Goal: Task Accomplishment & Management: Manage account settings

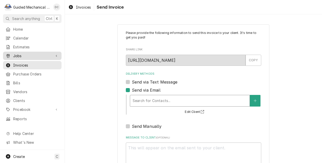
click at [33, 53] on span "Jobs" at bounding box center [32, 55] width 38 height 5
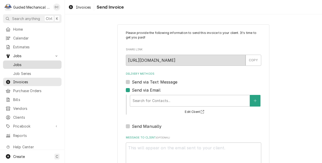
click at [31, 65] on div "Jobs" at bounding box center [32, 65] width 56 height 6
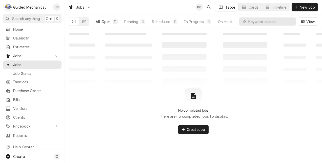
click at [98, 21] on div "All Open" at bounding box center [103, 21] width 15 height 5
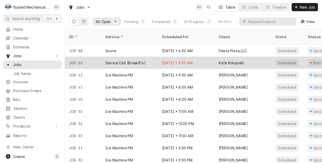
click at [161, 57] on div "Sep 25 • 9:00 AM" at bounding box center [186, 63] width 57 height 12
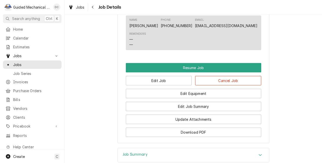
scroll to position [405, 0]
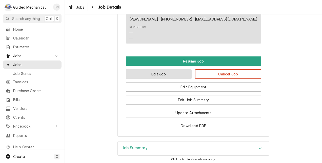
click at [165, 79] on button "Edit Job" at bounding box center [159, 73] width 66 height 9
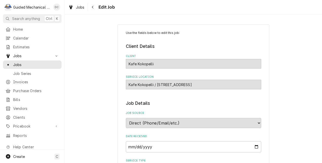
type textarea "x"
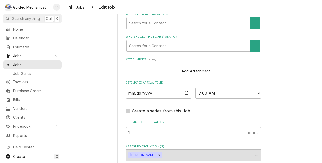
scroll to position [329, 0]
click at [185, 93] on input "2025-09-25" at bounding box center [159, 92] width 66 height 11
type input "2025-10-02"
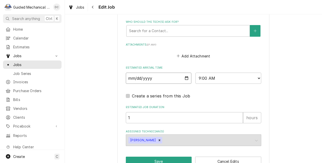
scroll to position [355, 0]
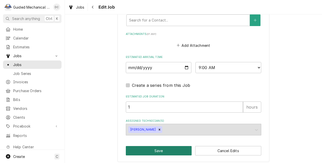
click at [181, 148] on button "Save" at bounding box center [159, 150] width 66 height 9
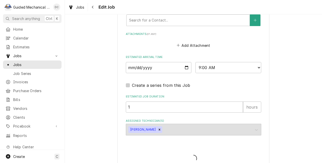
type textarea "x"
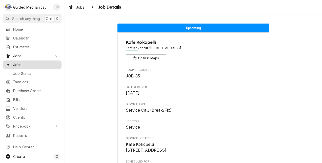
click at [21, 62] on span "Jobs" at bounding box center [36, 64] width 46 height 5
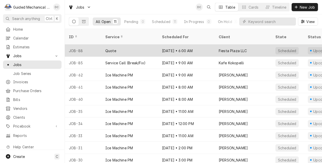
click at [145, 45] on div "Quote" at bounding box center [129, 51] width 57 height 12
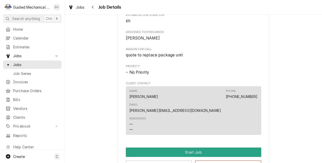
scroll to position [253, 0]
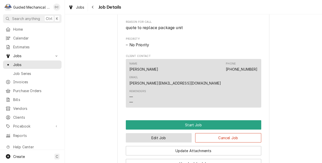
click at [148, 133] on button "Edit Job" at bounding box center [159, 137] width 66 height 9
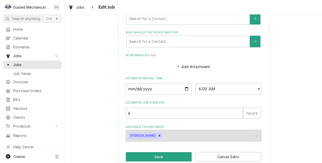
scroll to position [344, 0]
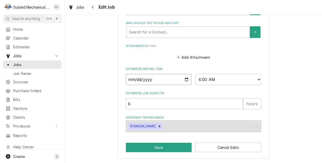
click at [186, 81] on input "2025-10-07" at bounding box center [159, 79] width 66 height 11
type textarea "x"
type input "2025-10-03"
click at [164, 148] on button "Save" at bounding box center [159, 147] width 66 height 9
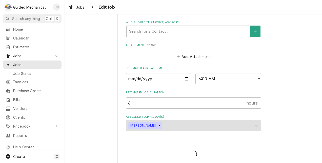
type textarea "x"
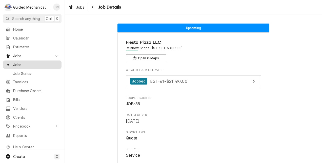
click at [22, 62] on span "Jobs" at bounding box center [36, 64] width 46 height 5
